Goal: Information Seeking & Learning: Learn about a topic

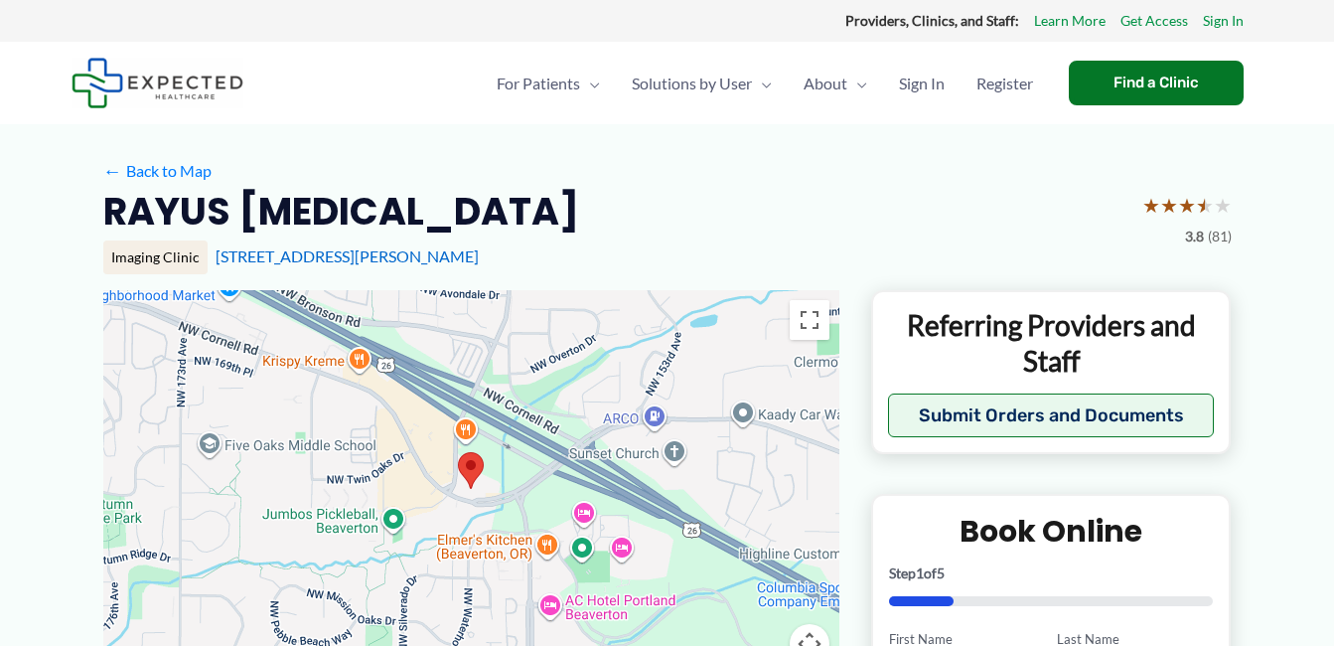
scroll to position [40, 0]
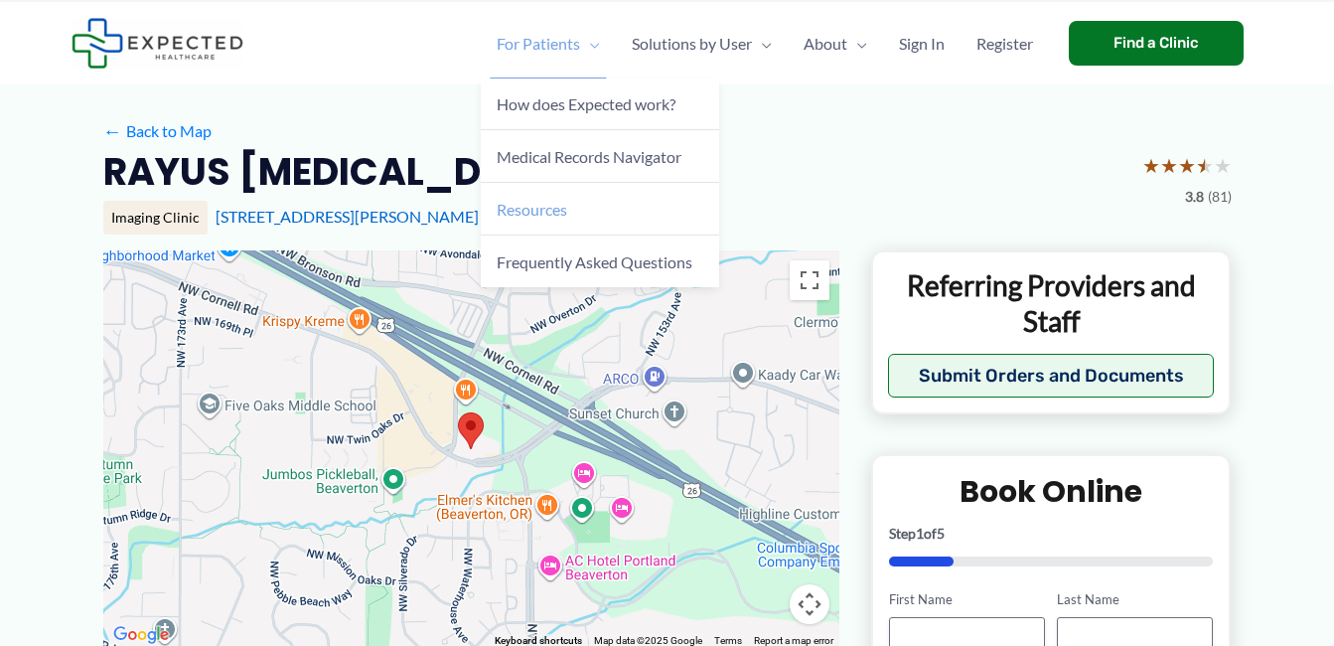
click at [533, 200] on span "Resources" at bounding box center [532, 209] width 71 height 19
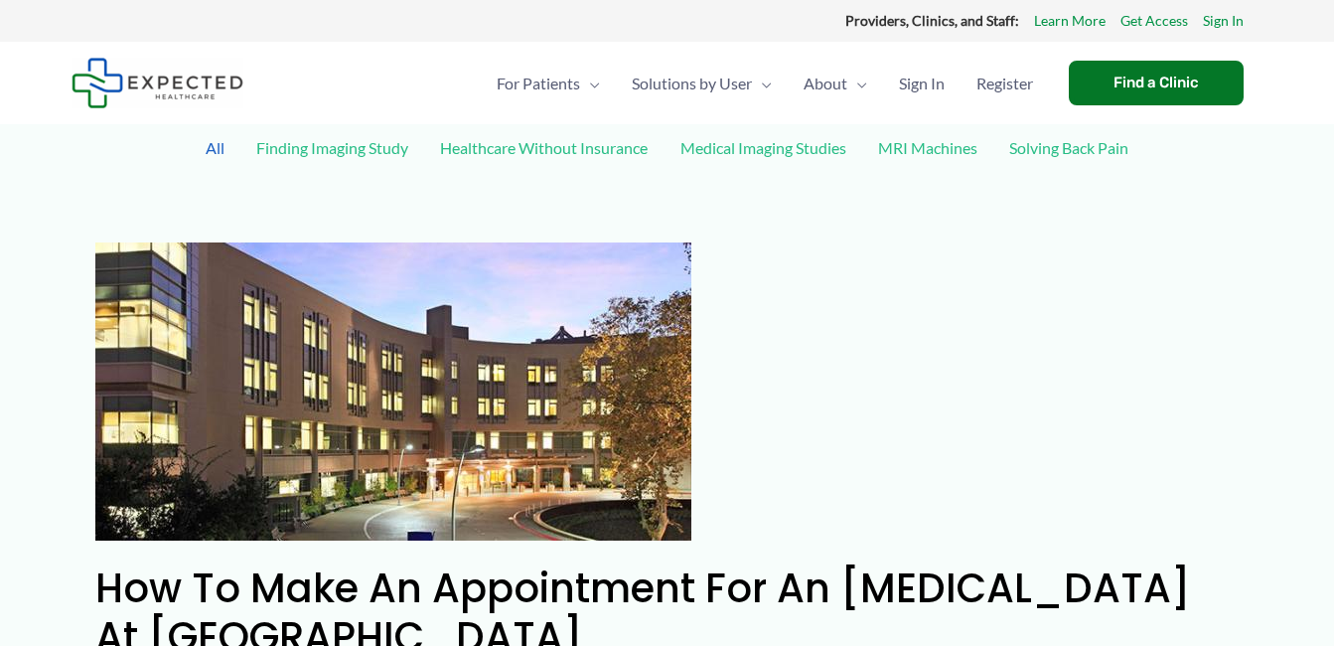
click at [555, 142] on link "Healthcare Without Insurance" at bounding box center [543, 147] width 227 height 35
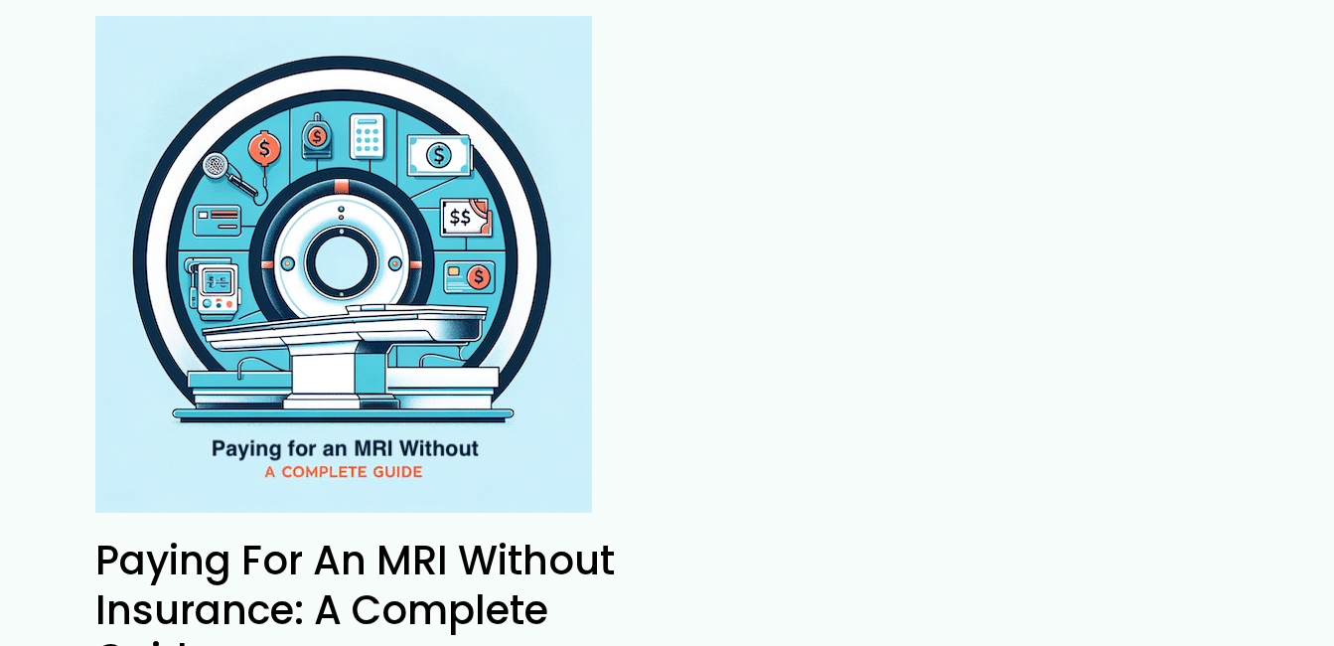
scroll to position [2212, 0]
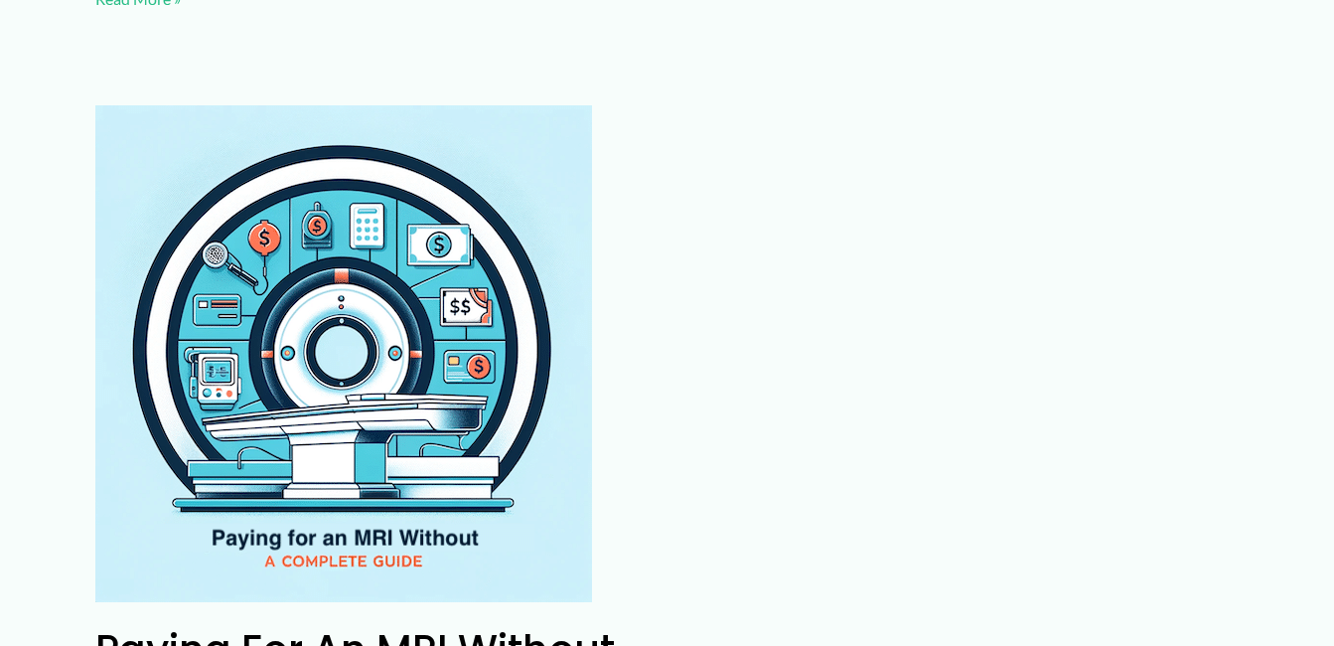
click at [284, 497] on img "Read: Paying for an MRI Without Insurance: A Complete Guide" at bounding box center [343, 353] width 497 height 497
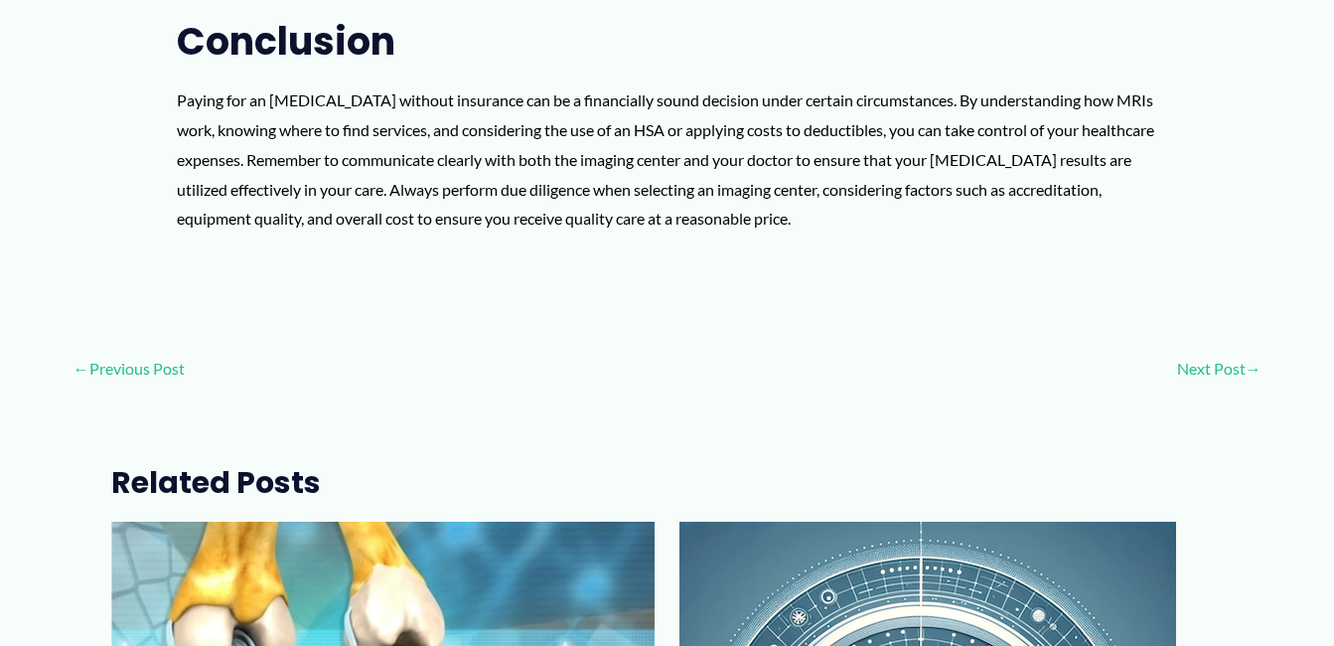
scroll to position [3875, 0]
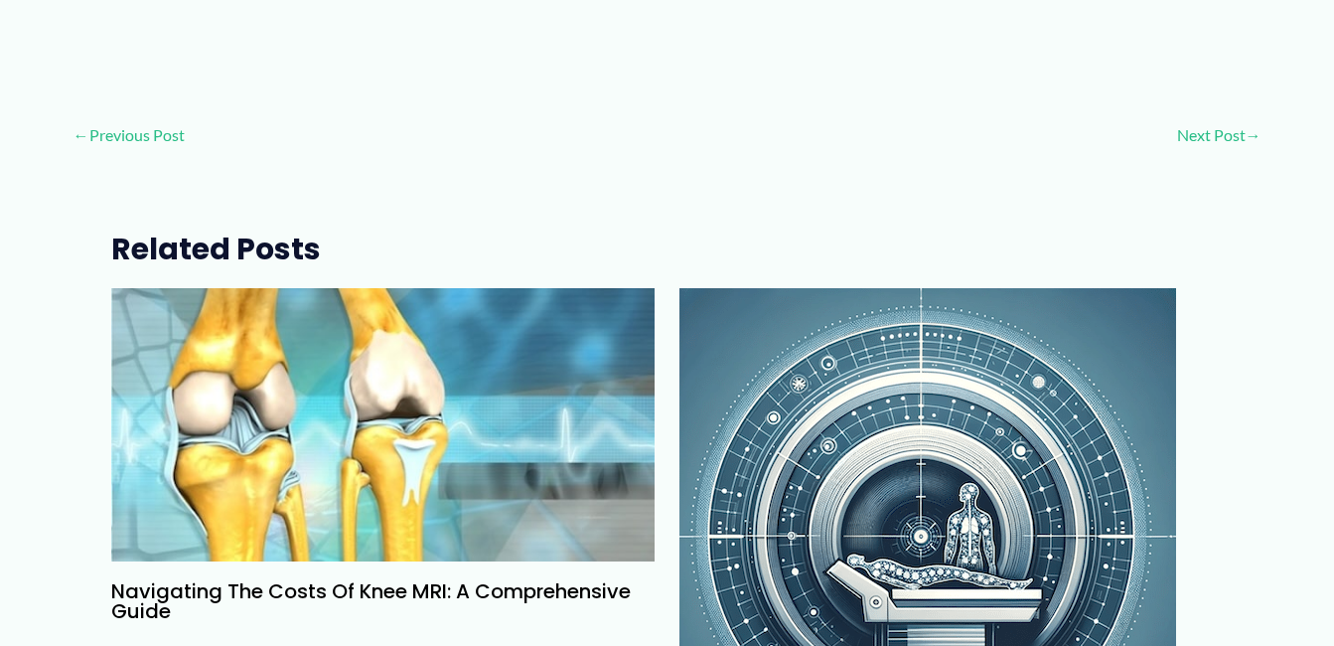
click at [903, 361] on img "Read more about How Much Does a Full Body MRI Cost?" at bounding box center [927, 536] width 497 height 497
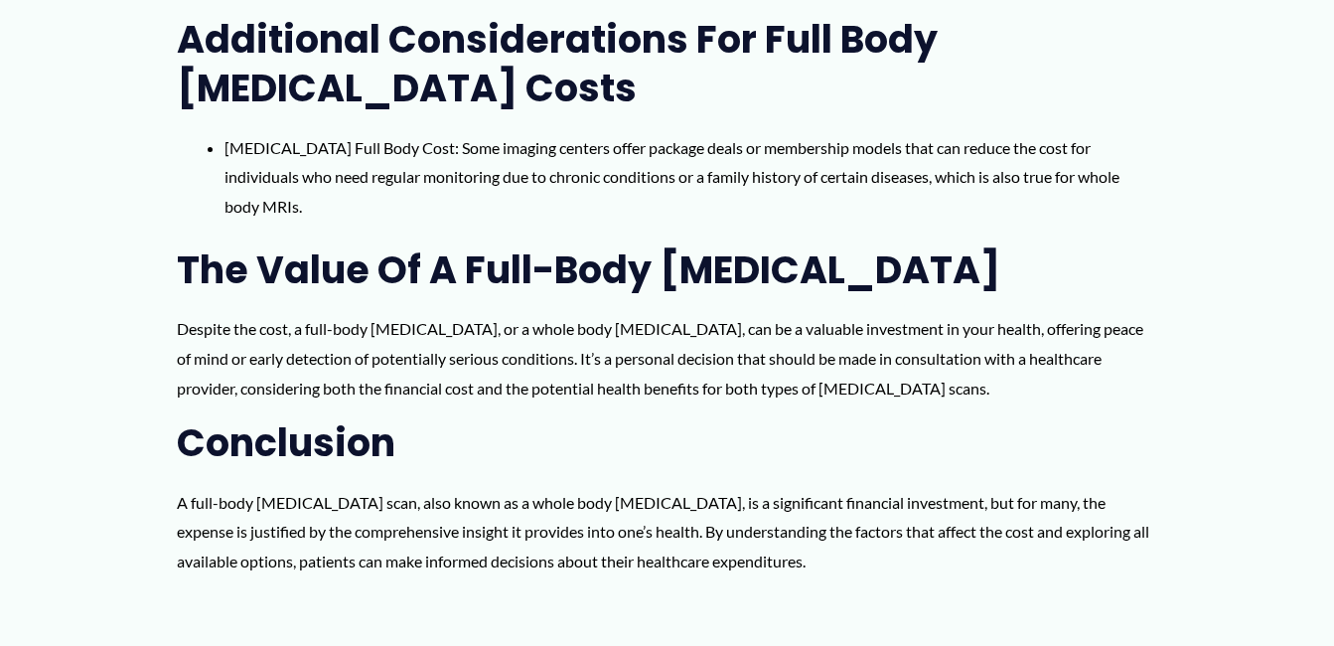
scroll to position [2781, 0]
